Goal: Navigation & Orientation: Find specific page/section

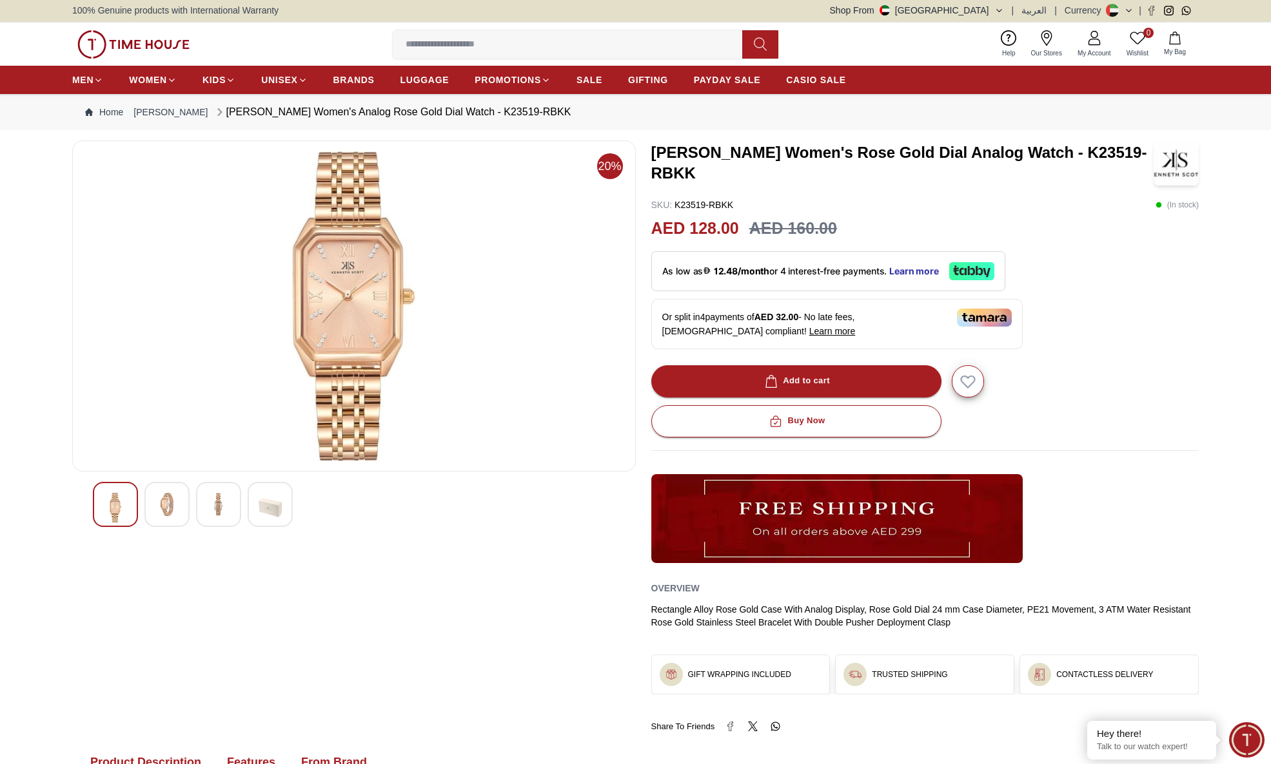
click at [331, 82] on ul "MEN WOMEN KIDS UNISEX BRANDS LUGGAGE PROMOTIONS SALE GIFTING PAYDAY SALE CASIO …" at bounding box center [459, 79] width 774 height 23
click at [339, 80] on span "BRANDS" at bounding box center [353, 79] width 41 height 13
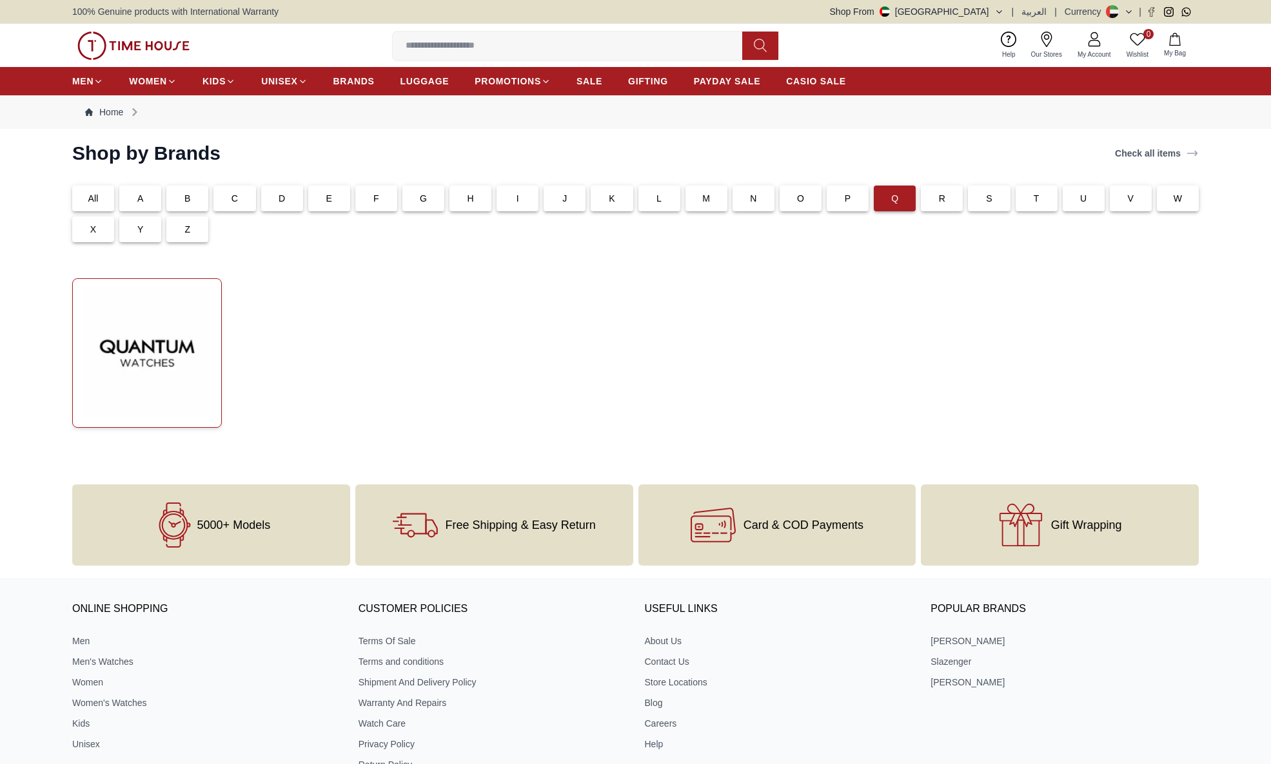
click at [188, 356] on img at bounding box center [147, 353] width 128 height 128
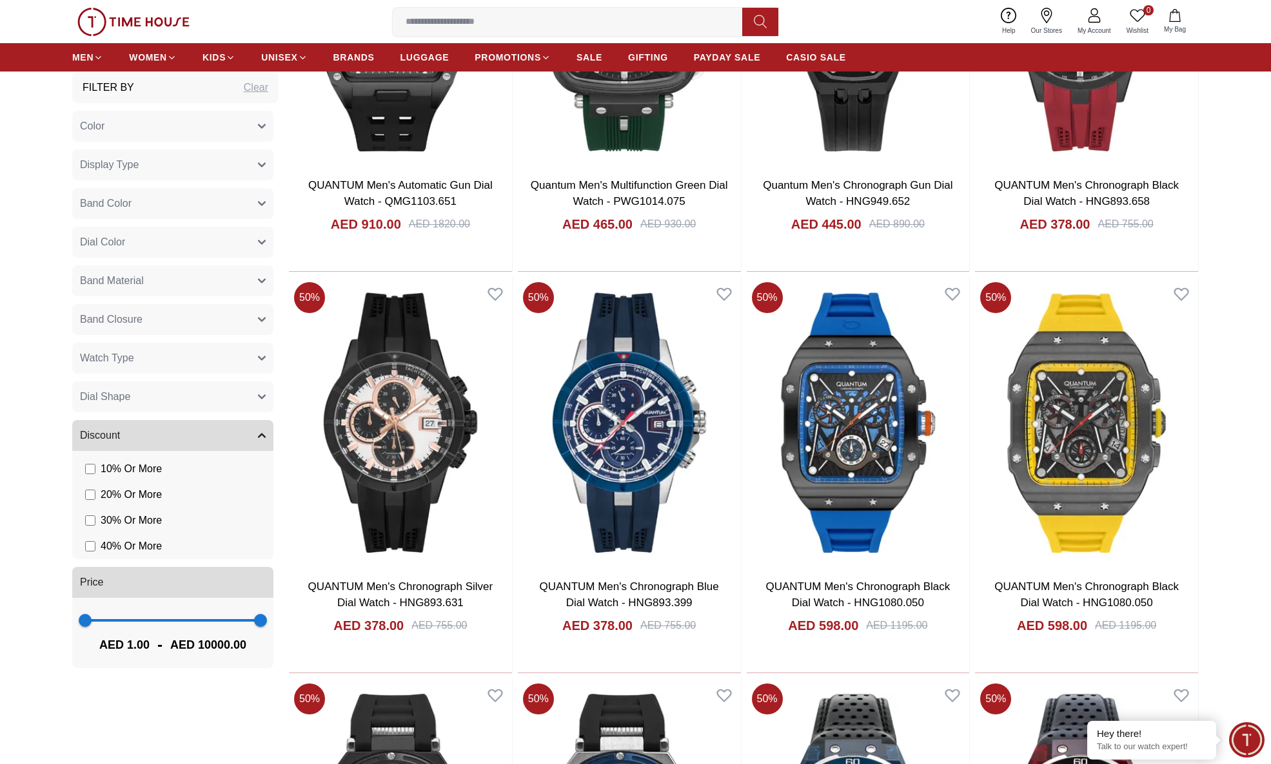
scroll to position [1266, 0]
